Goal: Task Accomplishment & Management: Manage account settings

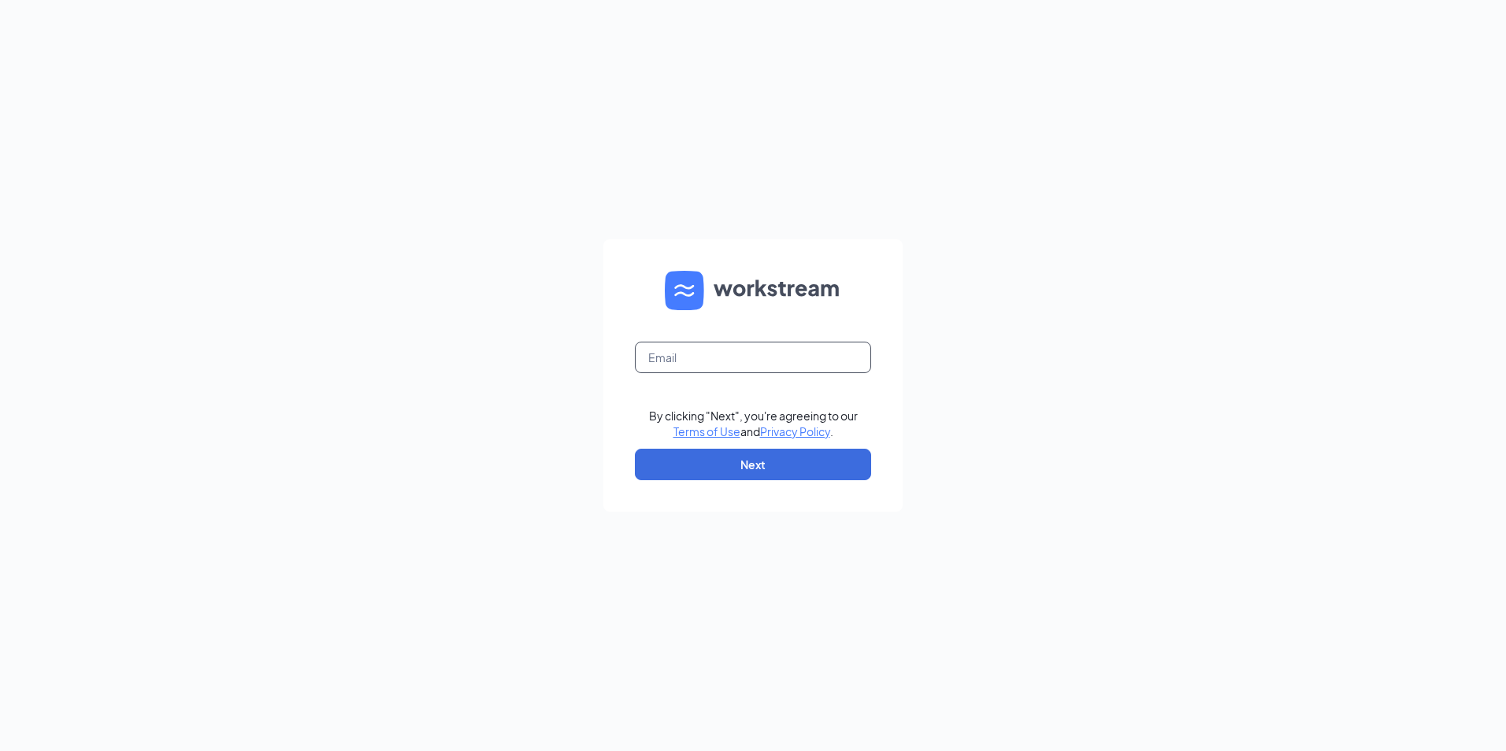
click at [691, 357] on input "text" at bounding box center [753, 357] width 236 height 31
type input "[PERSON_NAME][EMAIL_ADDRESS][PERSON_NAME][DOMAIN_NAME]"
click at [744, 461] on button "Next" at bounding box center [753, 464] width 236 height 31
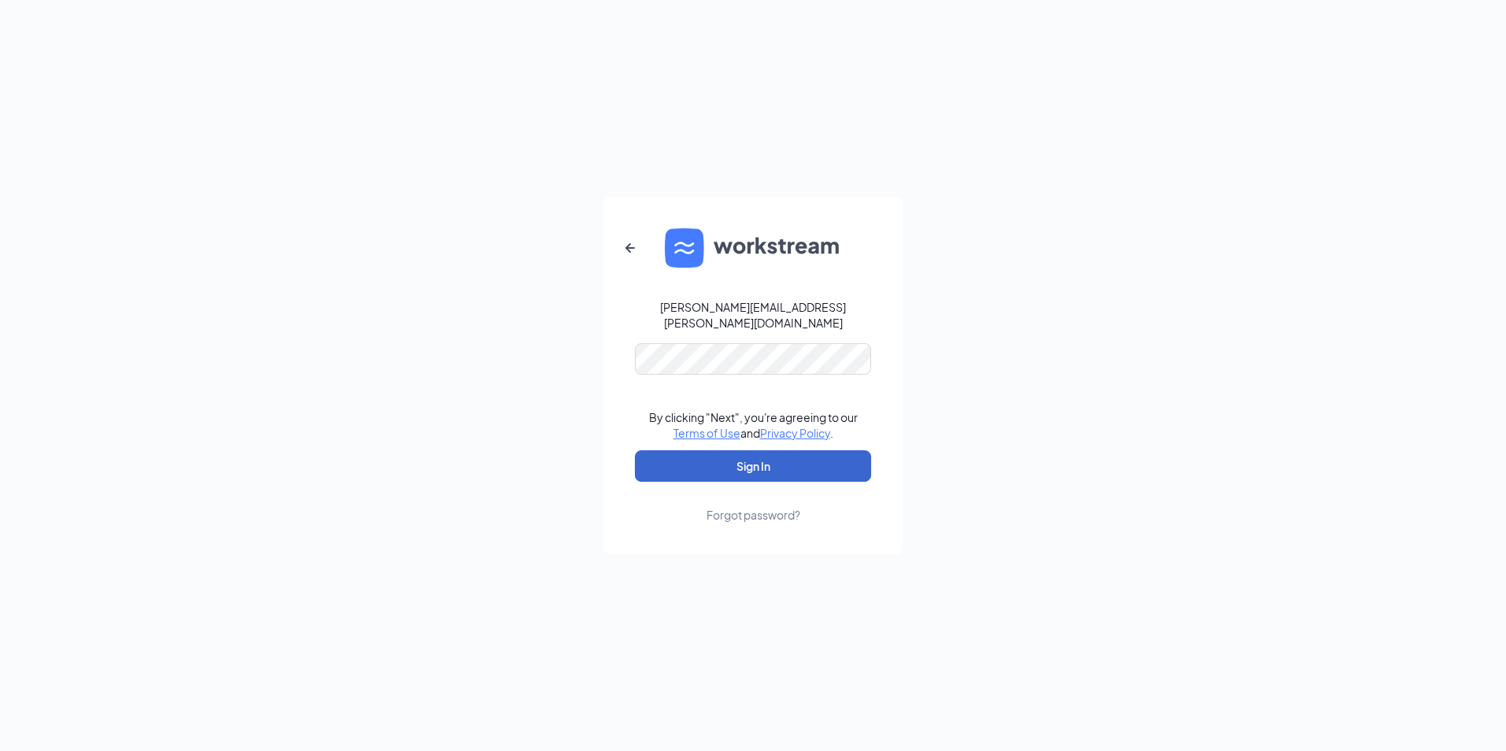
click at [751, 460] on button "Sign In" at bounding box center [753, 465] width 236 height 31
click at [772, 507] on div "Forgot password?" at bounding box center [753, 515] width 94 height 16
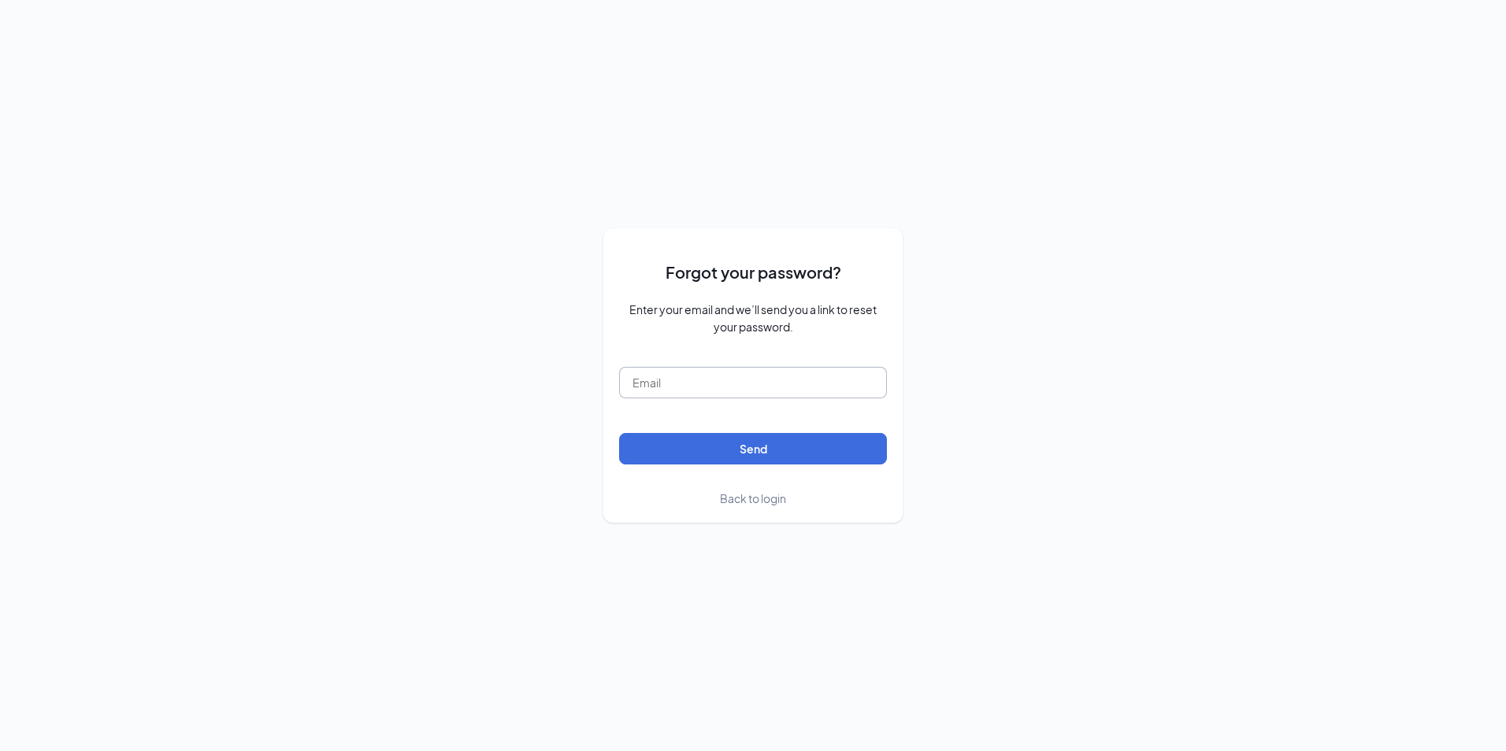
click at [741, 390] on input "text" at bounding box center [753, 382] width 268 height 31
type input "[PERSON_NAME][EMAIL_ADDRESS][PERSON_NAME][DOMAIN_NAME]"
click at [739, 448] on button "Send" at bounding box center [753, 448] width 268 height 31
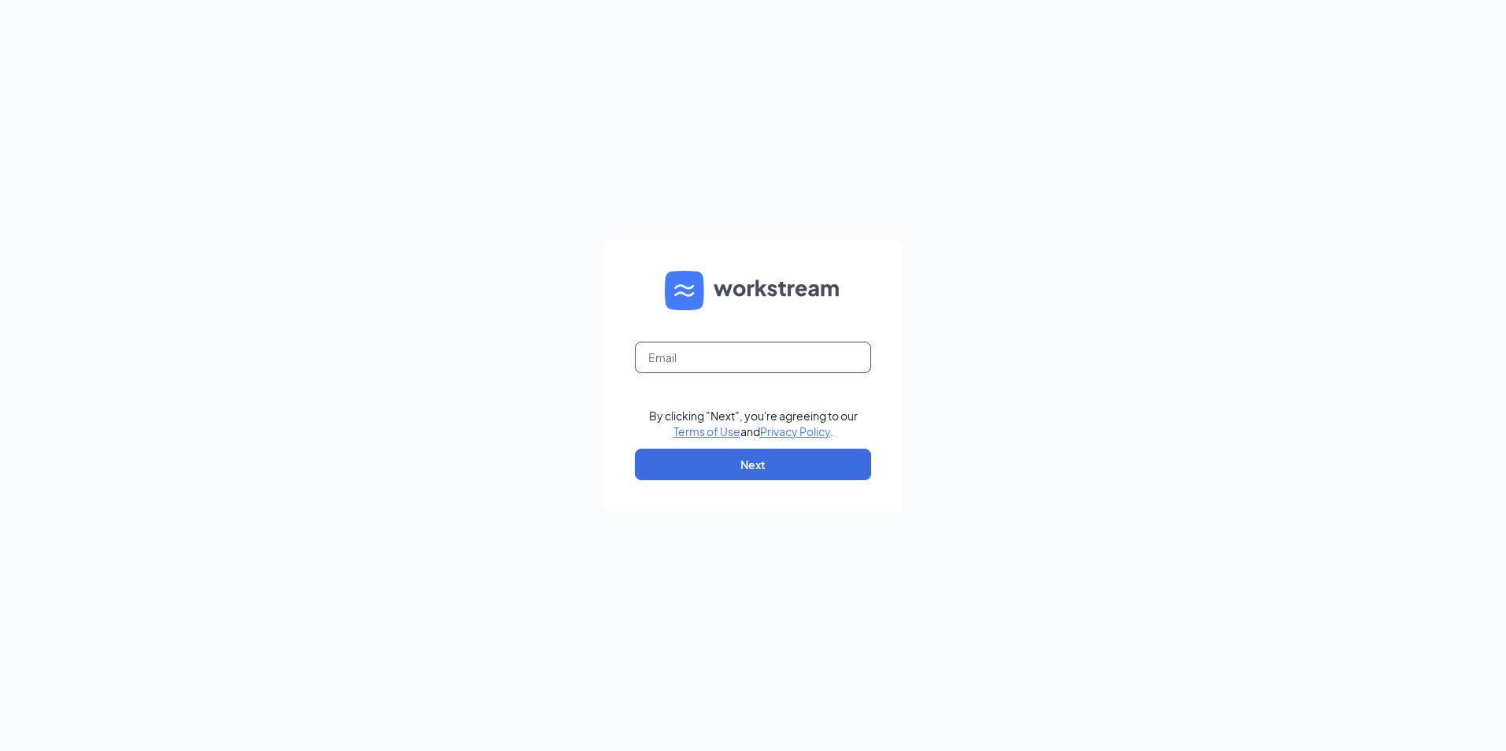
click at [730, 361] on input "text" at bounding box center [753, 357] width 236 height 31
type input "[PERSON_NAME][EMAIL_ADDRESS][PERSON_NAME][DOMAIN_NAME]"
click at [739, 465] on button "Next" at bounding box center [753, 464] width 236 height 31
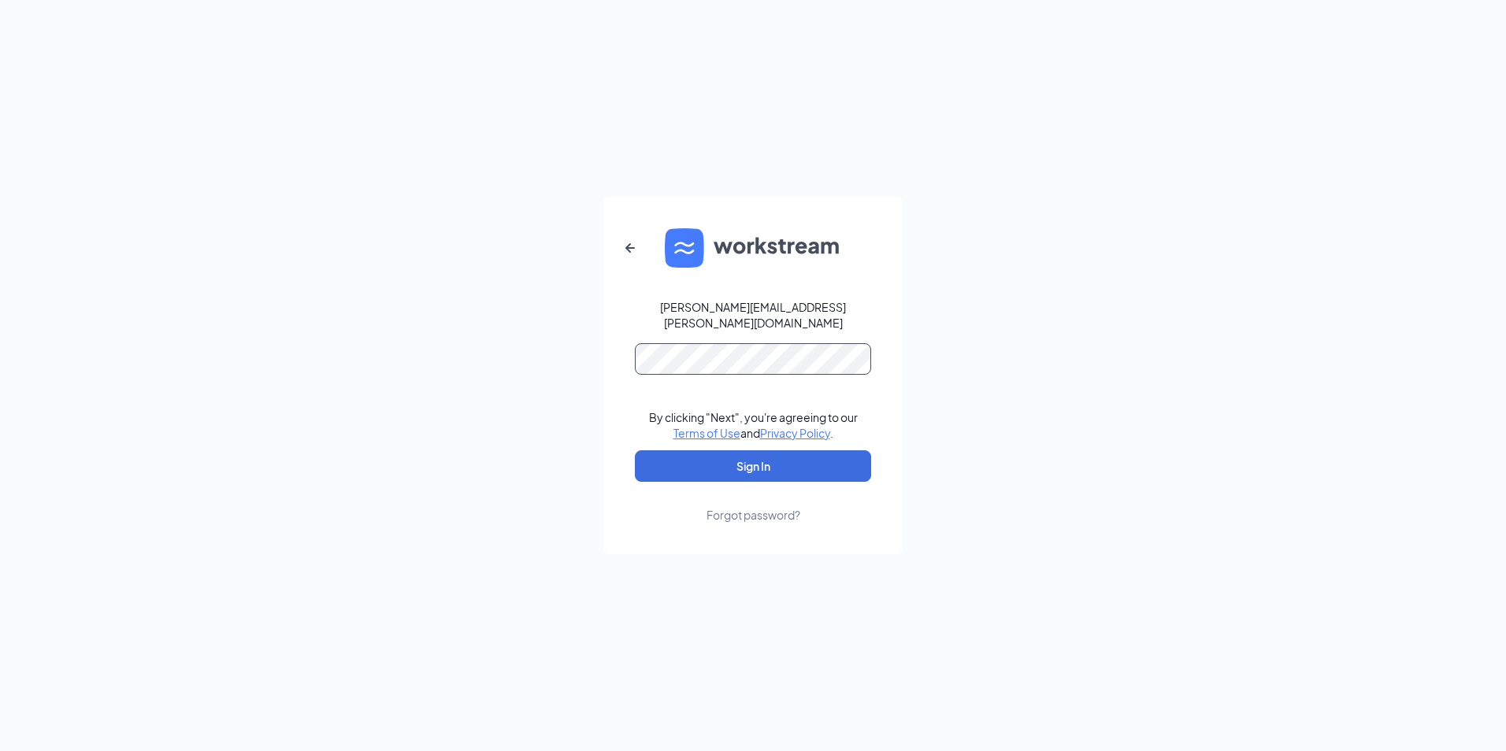
click at [602, 381] on div "lee.escobedo.fts@gmail.com By clicking "Next", you're agreeing to our Terms of …" at bounding box center [753, 375] width 1506 height 751
click at [1020, 444] on div "lee.escobedo.fts@gmail.com By clicking "Next", you're agreeing to our Terms of …" at bounding box center [753, 375] width 1506 height 751
click at [819, 462] on button "Sign In" at bounding box center [753, 465] width 236 height 31
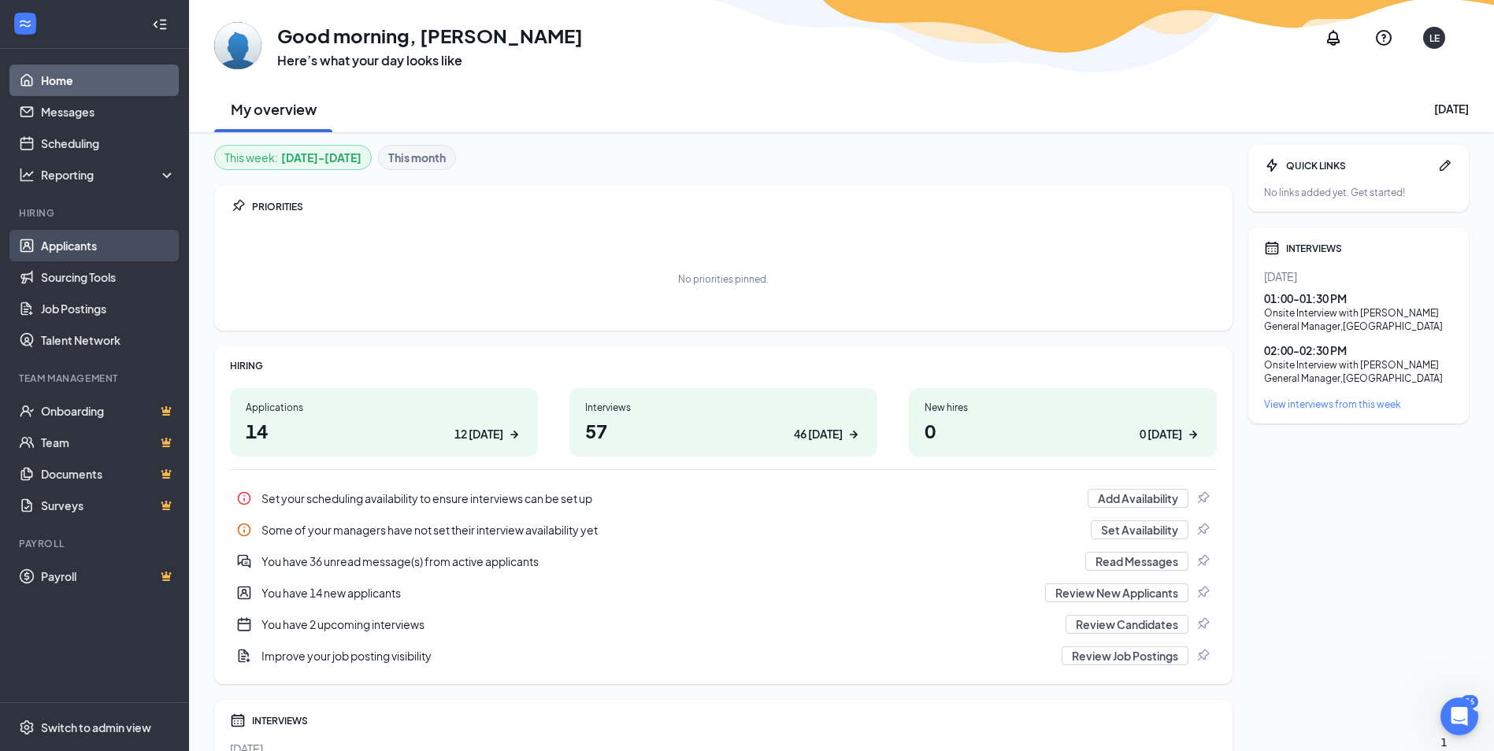
click at [71, 247] on link "Applicants" at bounding box center [108, 245] width 135 height 31
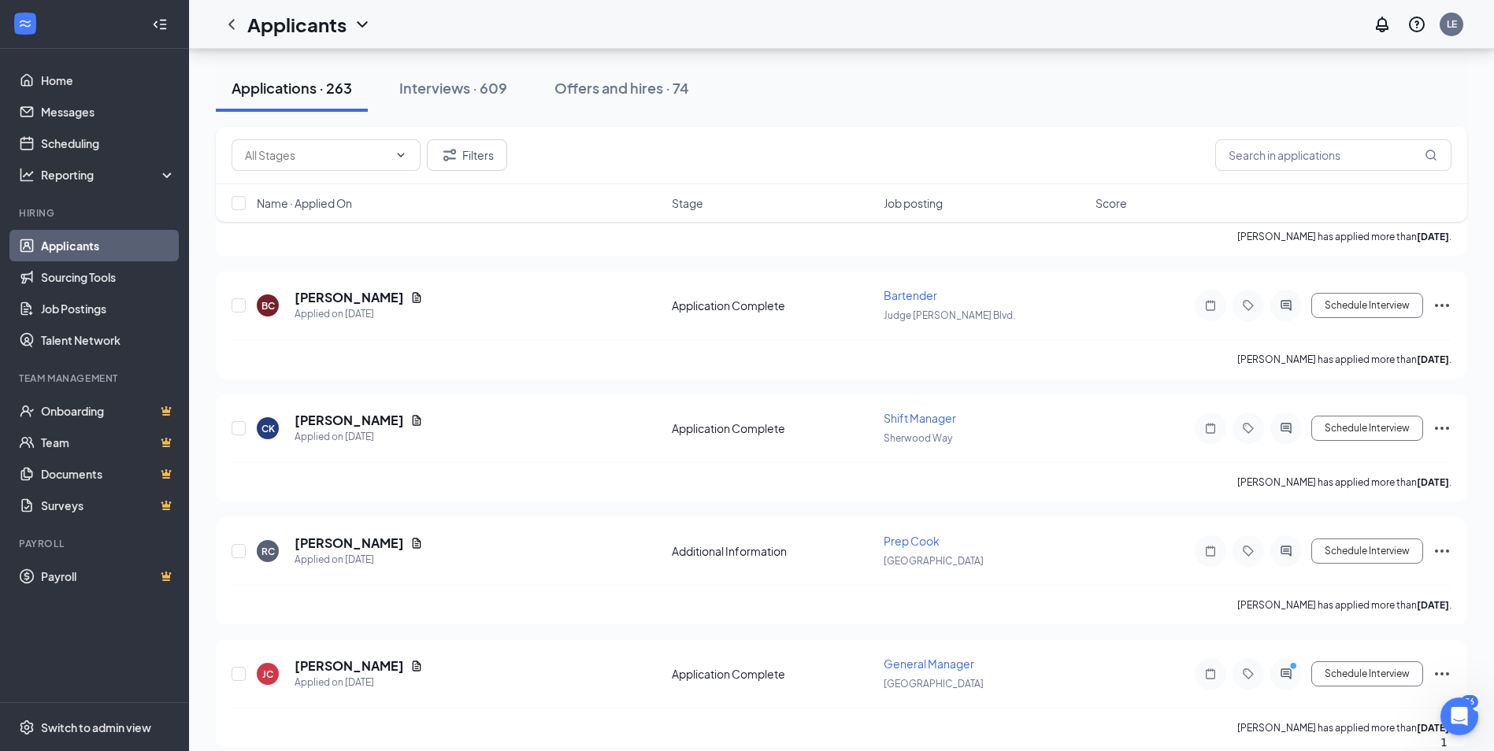
scroll to position [2126, 0]
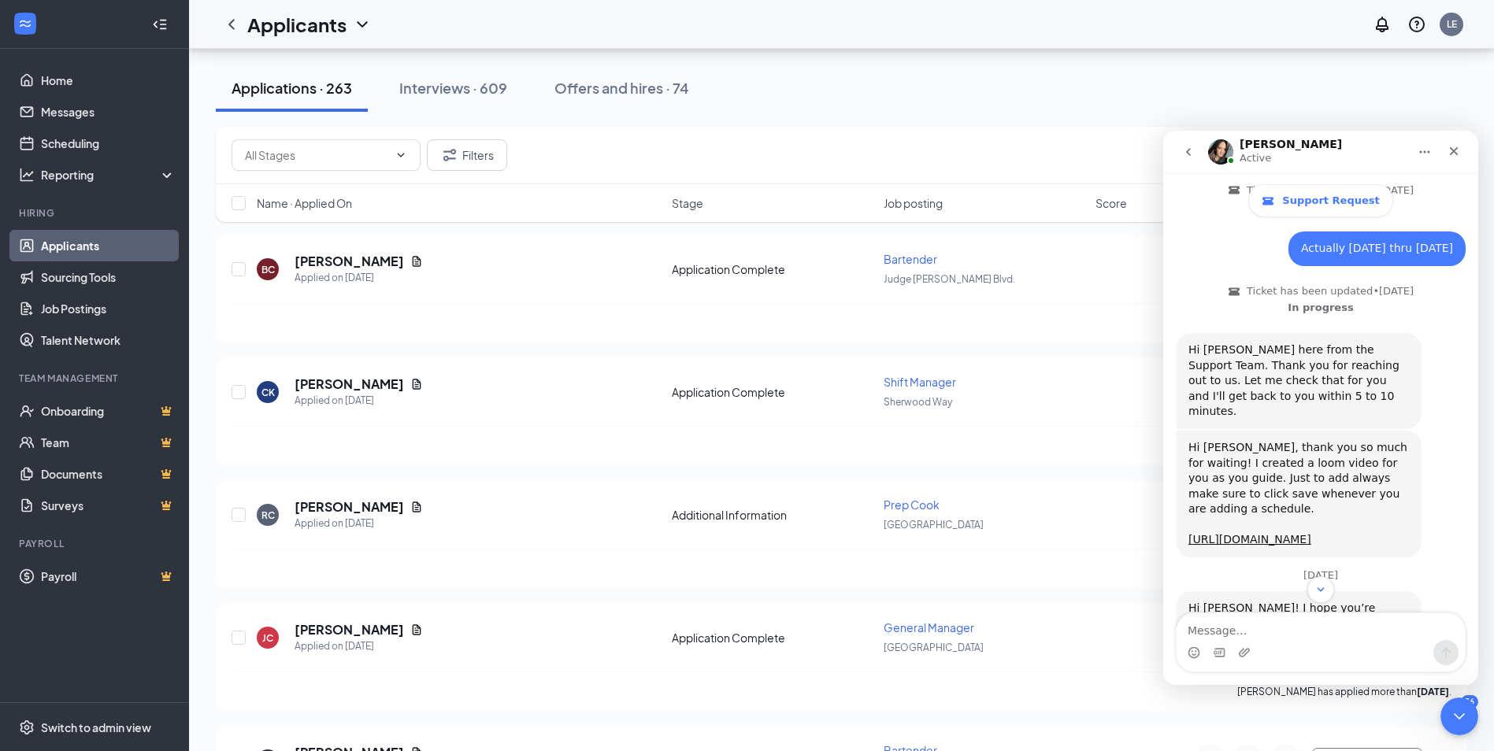
scroll to position [462, 0]
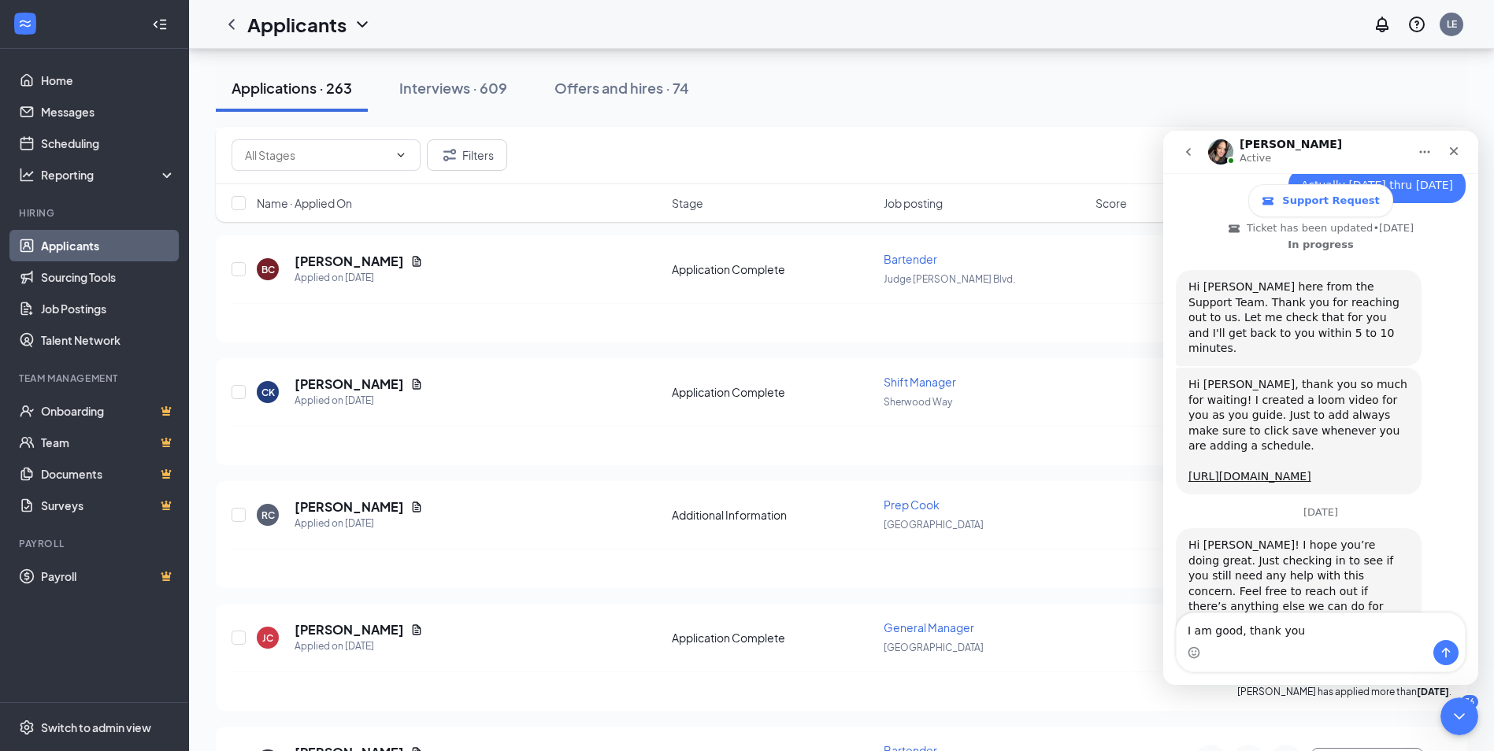
type textarea "I am good, thank you"
click at [1448, 656] on icon "Send a message…" at bounding box center [1445, 652] width 13 height 13
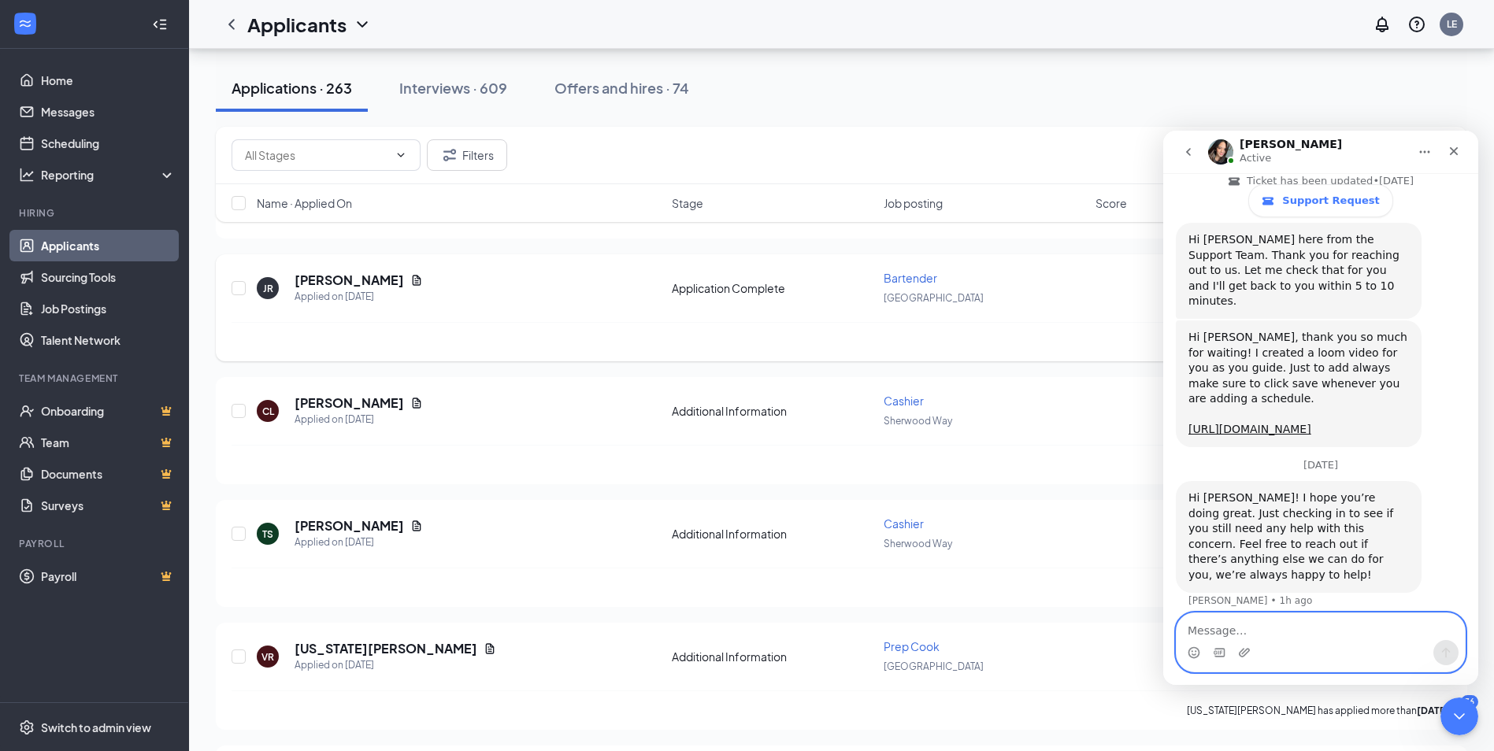
scroll to position [2677, 0]
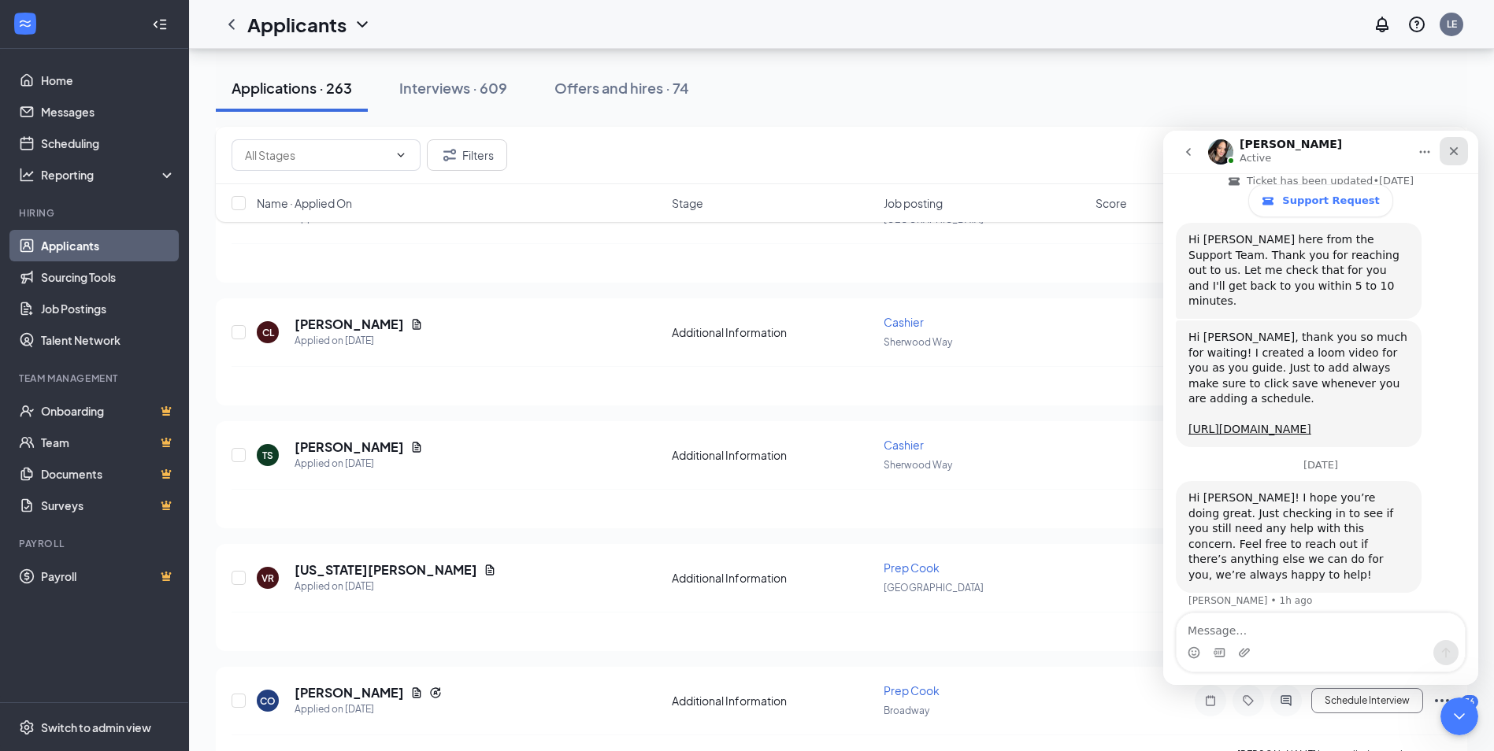
click at [1454, 149] on icon "Close" at bounding box center [1453, 151] width 13 height 13
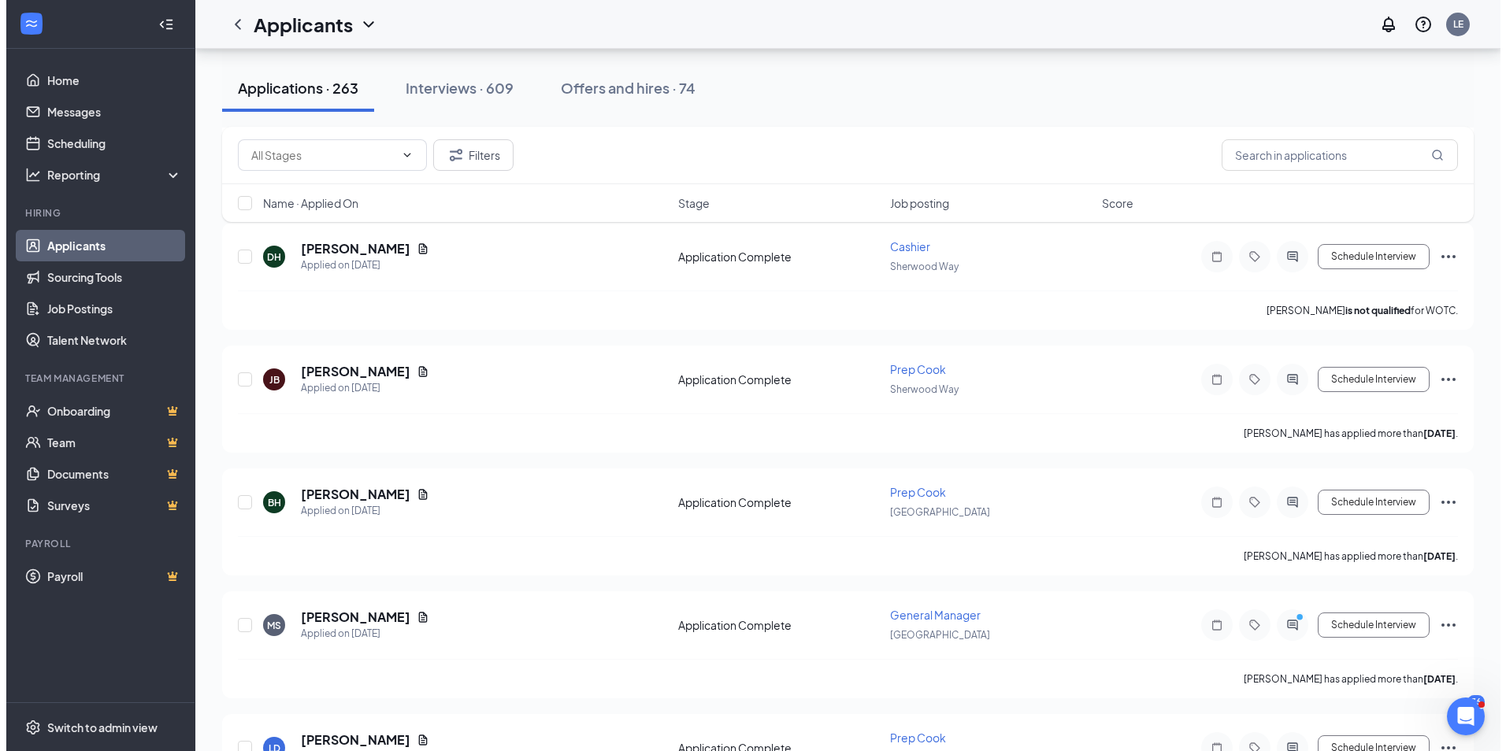
scroll to position [3937, 0]
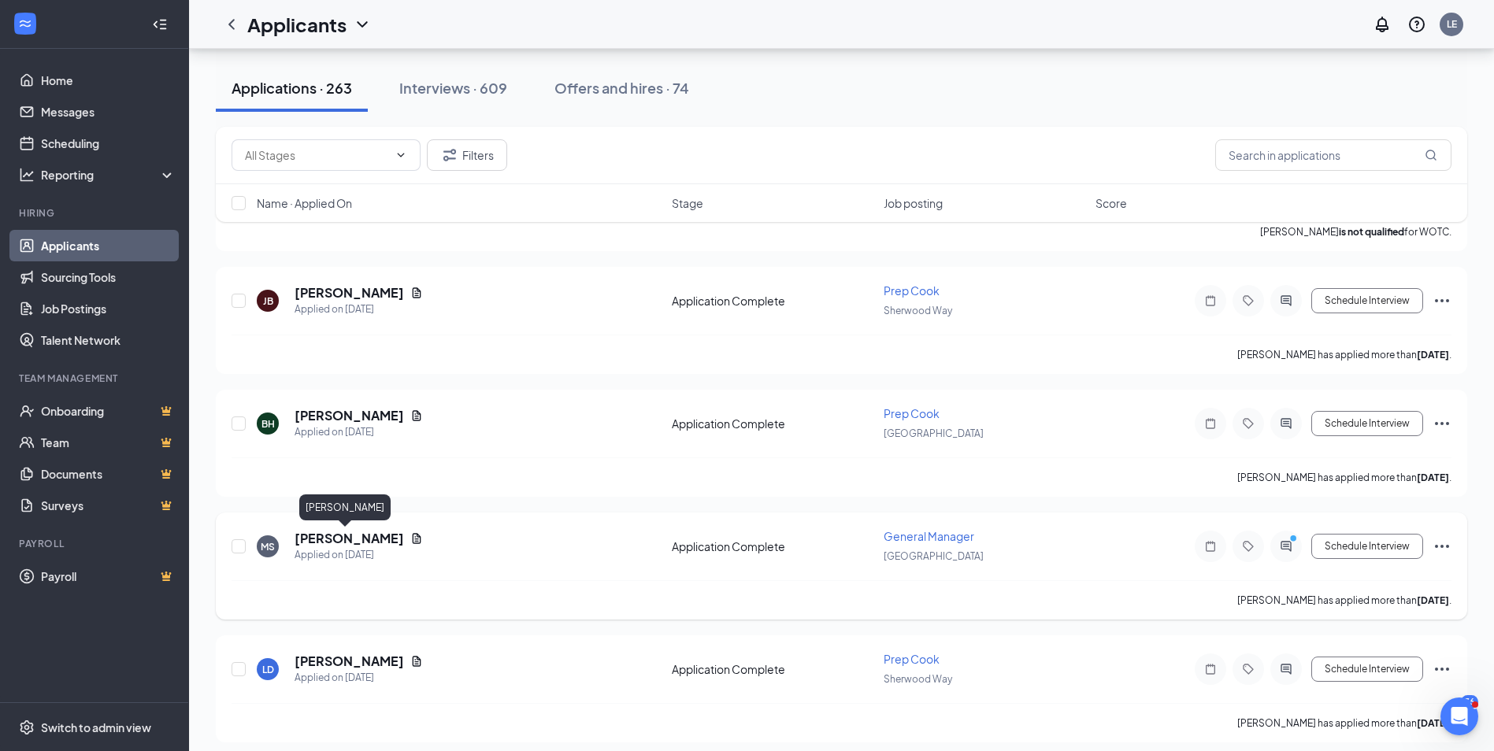
click at [342, 539] on h5 "[PERSON_NAME]" at bounding box center [349, 538] width 109 height 17
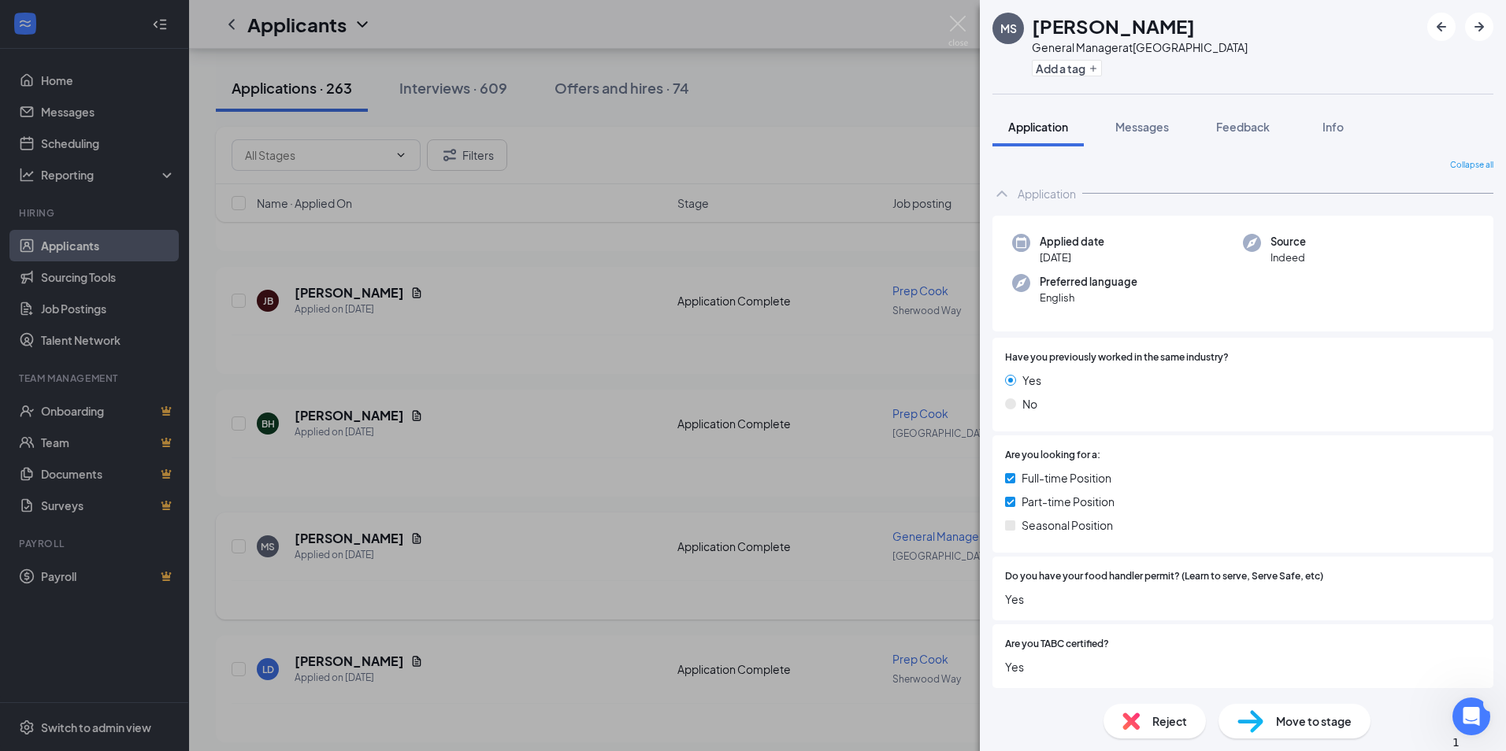
scroll to position [783, 0]
